Goal: Navigation & Orientation: Find specific page/section

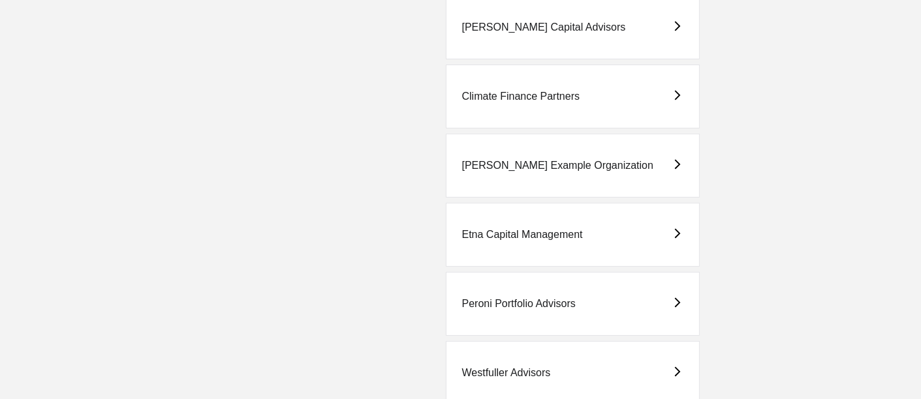
scroll to position [270, 0]
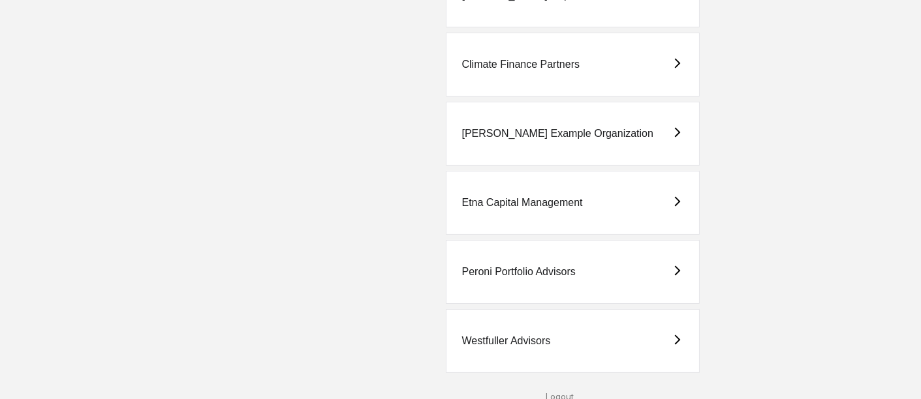
click at [538, 354] on div "Westfuller Advisors" at bounding box center [573, 341] width 254 height 64
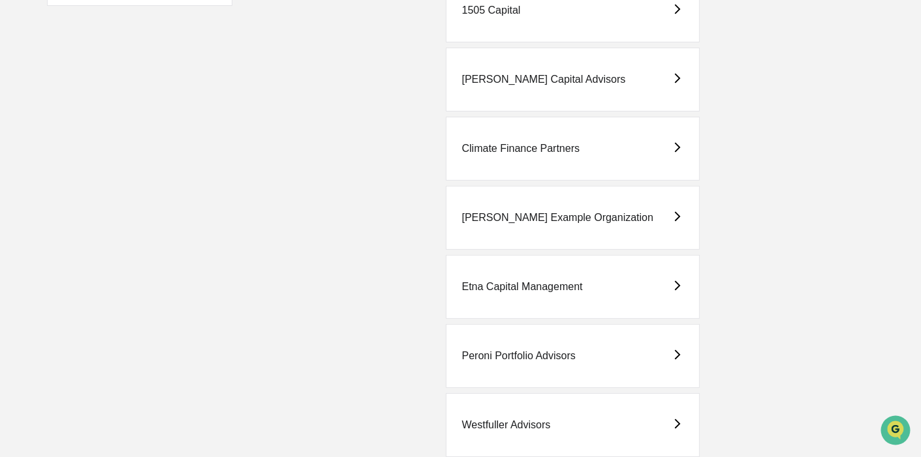
scroll to position [213, 0]
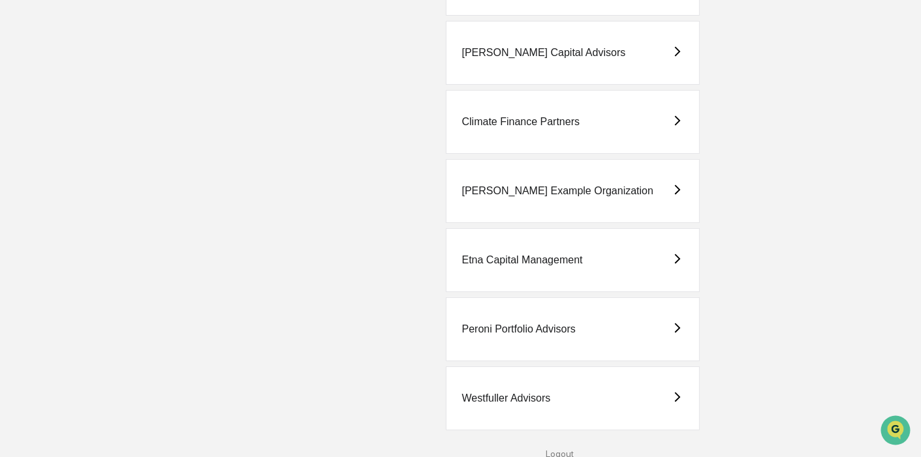
click at [557, 394] on div "Westfuller Advisors" at bounding box center [573, 399] width 254 height 64
click at [584, 414] on div "Westfuller Advisors" at bounding box center [573, 399] width 254 height 64
